Goal: Use online tool/utility

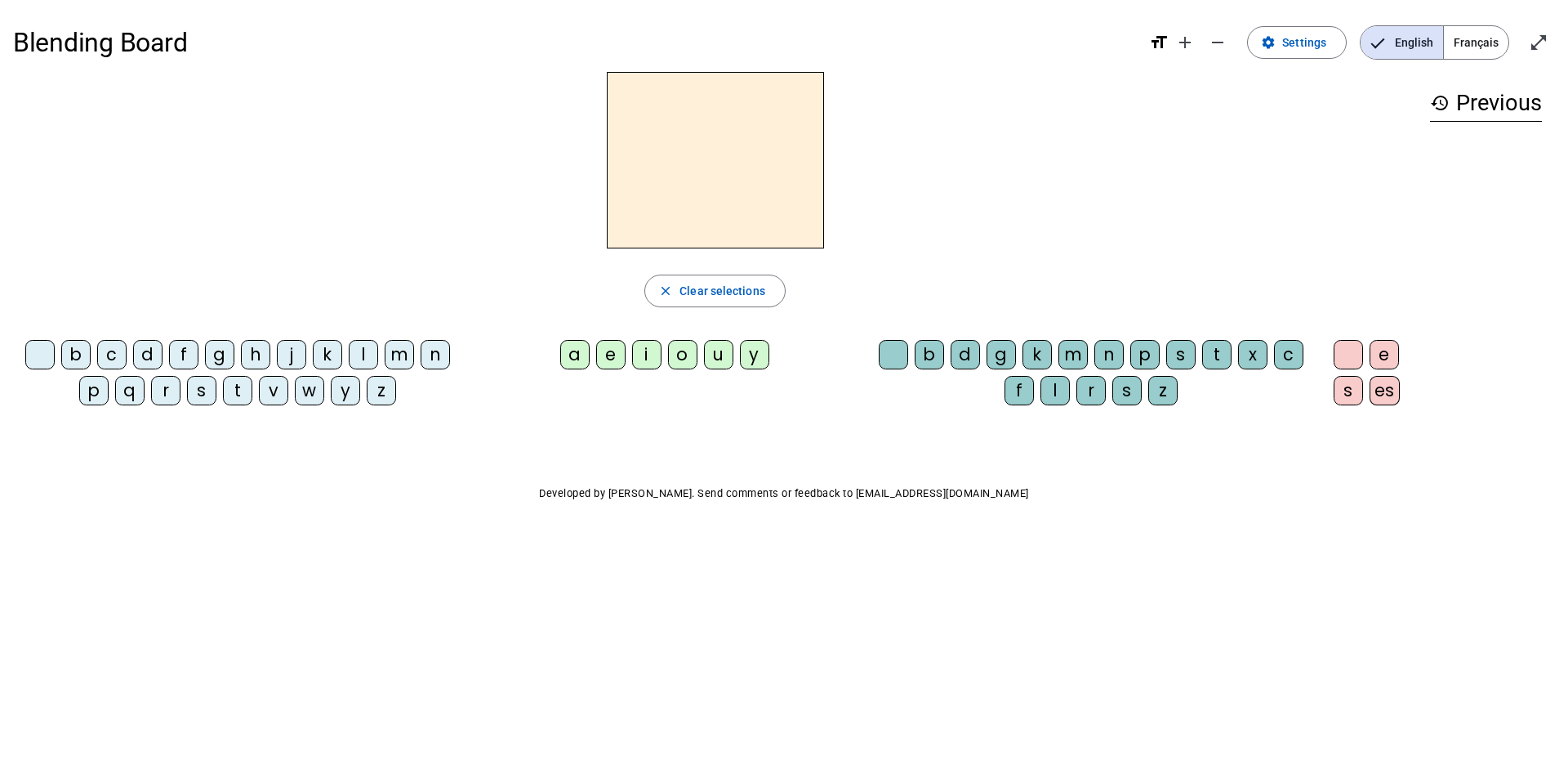
click at [1222, 355] on div "t" at bounding box center [1216, 354] width 29 height 29
click at [610, 362] on div "e" at bounding box center [610, 354] width 29 height 29
click at [732, 287] on span "Clear selections" at bounding box center [722, 291] width 85 height 19
click at [238, 393] on div "t" at bounding box center [237, 390] width 29 height 29
click at [606, 363] on div "e" at bounding box center [610, 354] width 29 height 29
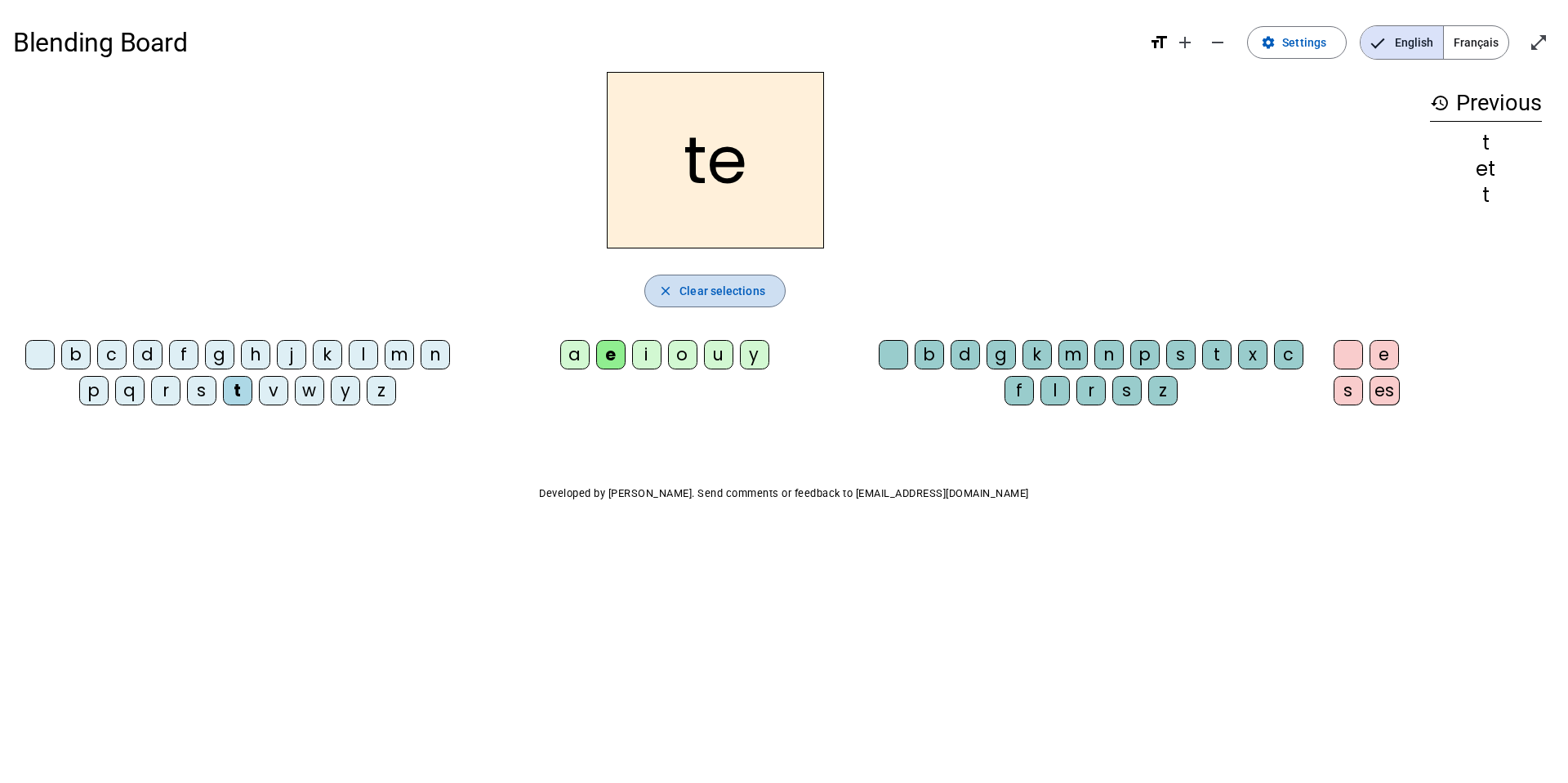
click at [720, 297] on span "Clear selections" at bounding box center [722, 291] width 85 height 19
click at [146, 356] on div "d" at bounding box center [147, 354] width 29 height 29
click at [609, 359] on div "e" at bounding box center [610, 354] width 29 height 29
click at [395, 362] on div "m" at bounding box center [398, 354] width 29 height 29
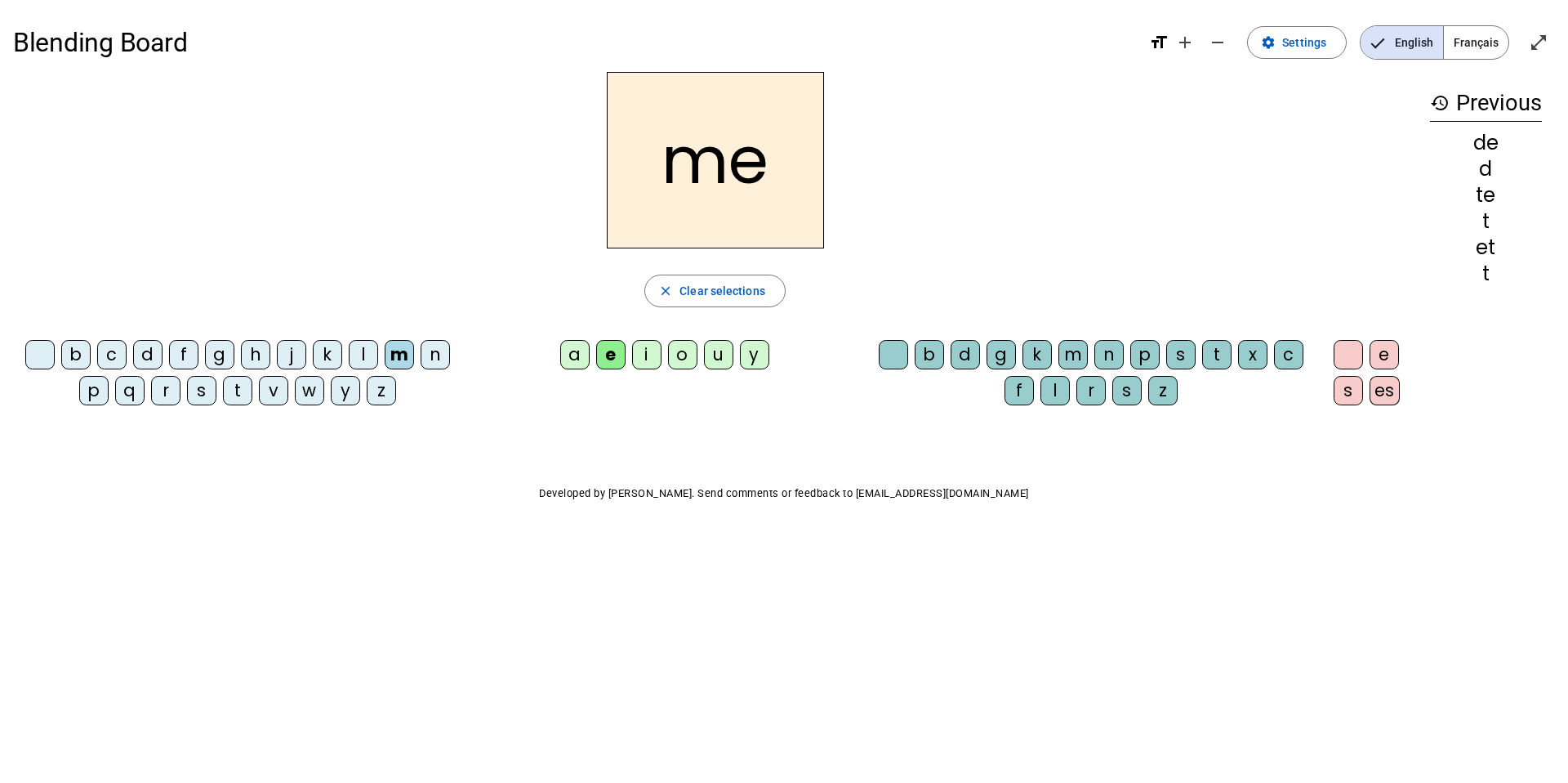
click at [572, 358] on div "a" at bounding box center [575, 354] width 29 height 29
click at [693, 291] on span "Clear selections" at bounding box center [722, 291] width 85 height 19
click at [398, 359] on div "m" at bounding box center [398, 354] width 29 height 29
click at [573, 354] on div "a" at bounding box center [575, 354] width 29 height 29
click at [1053, 392] on div "l" at bounding box center [1054, 390] width 29 height 29
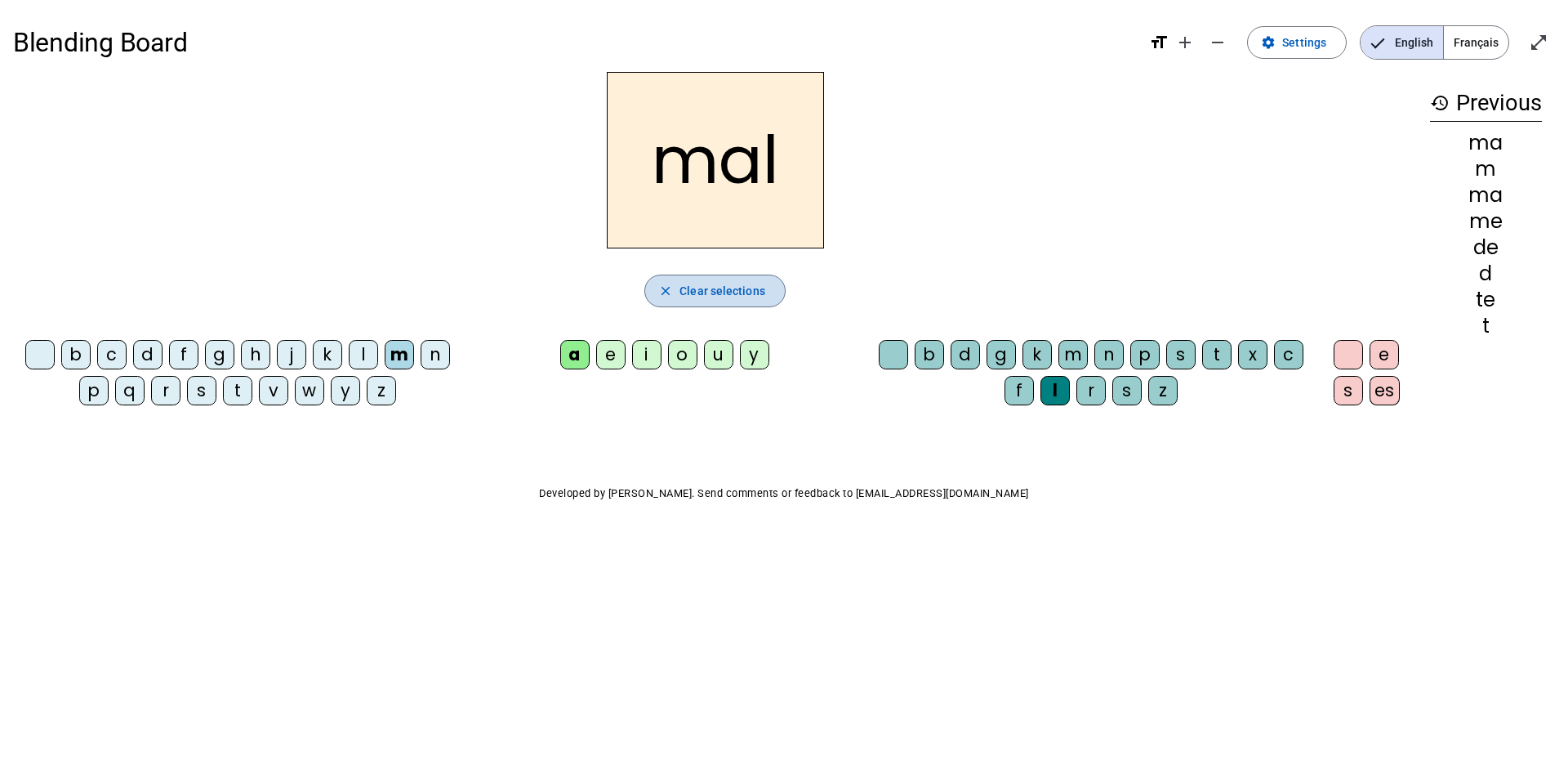
click at [726, 285] on span "Clear selections" at bounding box center [722, 291] width 85 height 19
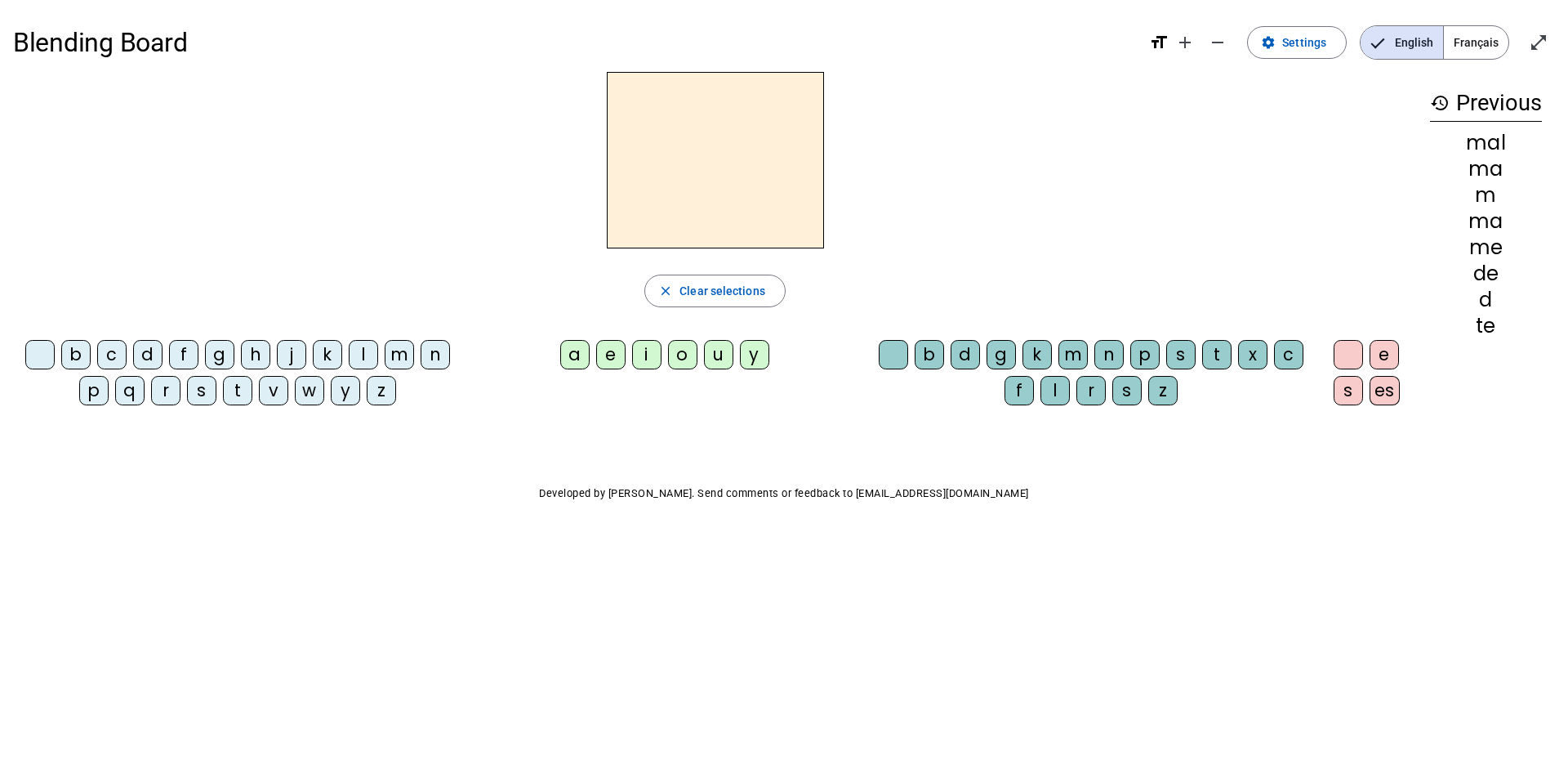
click at [393, 358] on div "m" at bounding box center [398, 354] width 29 height 29
click at [641, 352] on div "i" at bounding box center [646, 354] width 29 height 29
click at [1057, 398] on div "l" at bounding box center [1054, 390] width 29 height 29
